Goal: Information Seeking & Learning: Learn about a topic

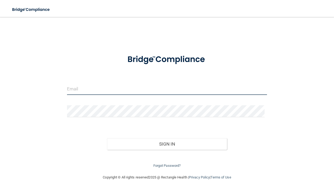
drag, startPoint x: 74, startPoint y: 84, endPoint x: 77, endPoint y: 88, distance: 4.7
click at [74, 84] on input "email" at bounding box center [167, 89] width 200 height 12
type input "[EMAIL_ADDRESS][DOMAIN_NAME]"
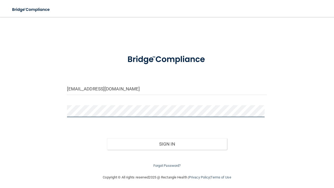
click at [107, 138] on button "Sign In" at bounding box center [167, 144] width 120 height 12
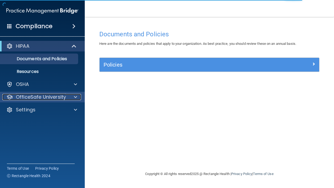
click at [47, 94] on p "OfficeSafe University" at bounding box center [41, 97] width 50 height 6
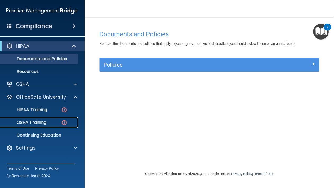
click at [48, 123] on div "OSHA Training" at bounding box center [39, 122] width 72 height 5
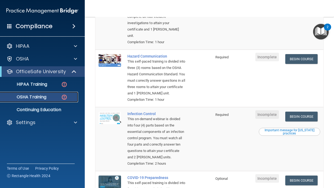
scroll to position [139, 0]
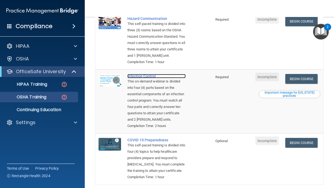
click at [138, 78] on div "Infection Control" at bounding box center [157, 76] width 58 height 4
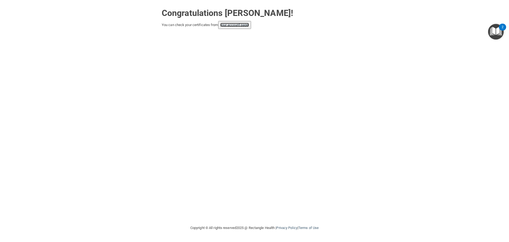
click at [228, 26] on link "your account page!" at bounding box center [234, 25] width 29 height 4
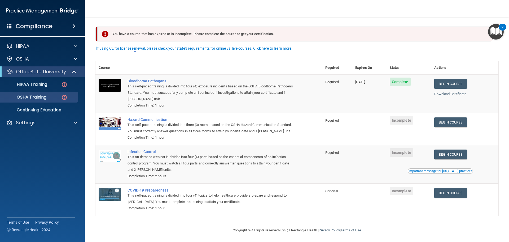
scroll to position [9, 0]
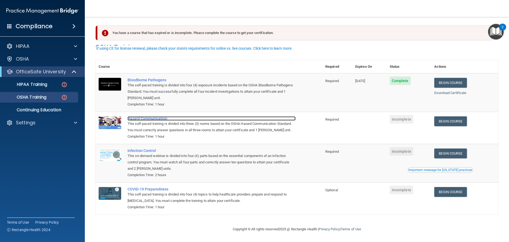
click at [151, 116] on div "Hazard Communication" at bounding box center [212, 118] width 168 height 4
